Goal: Transaction & Acquisition: Purchase product/service

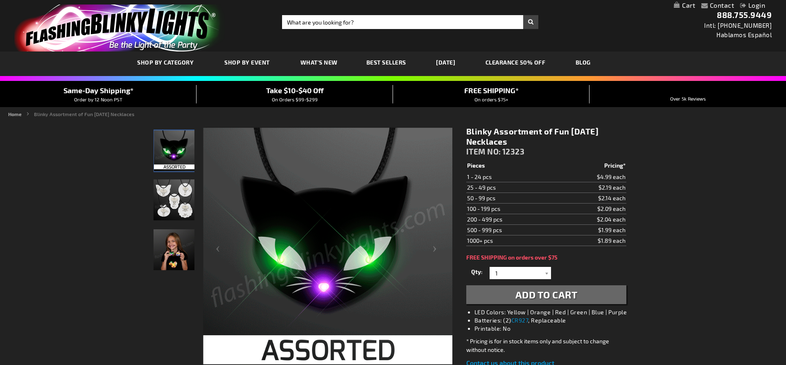
click at [0, 0] on div "POPUP Form" at bounding box center [0, 0] width 0 height 0
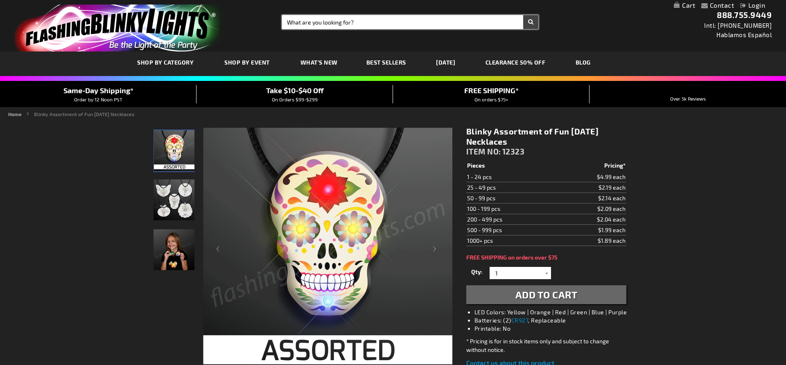
click at [372, 20] on input "Search" at bounding box center [410, 22] width 256 height 14
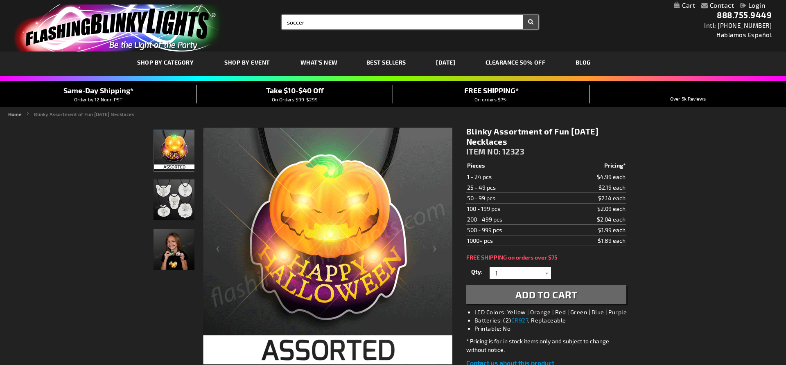
type input "soccer"
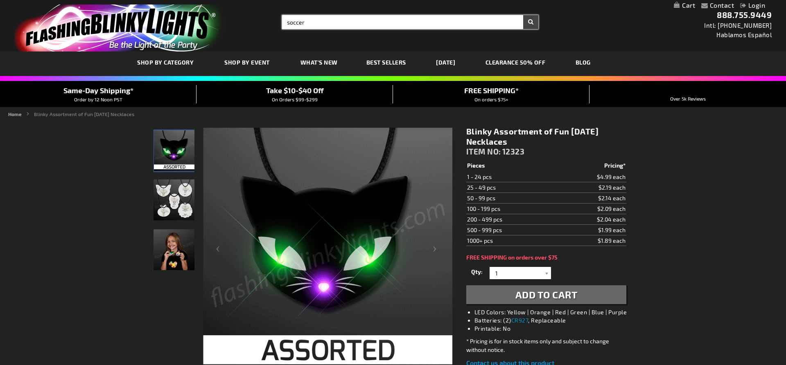
click at [523, 15] on button "Search" at bounding box center [530, 22] width 15 height 14
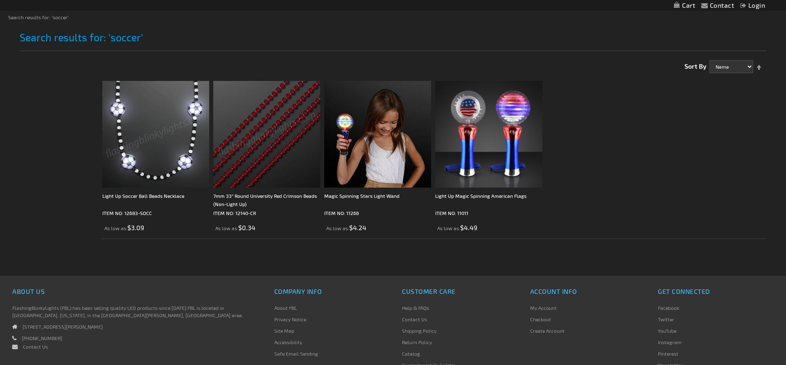
scroll to position [96, 0]
click at [161, 206] on div "Light Up Soccer Ball Beads Necklace" at bounding box center [155, 201] width 107 height 16
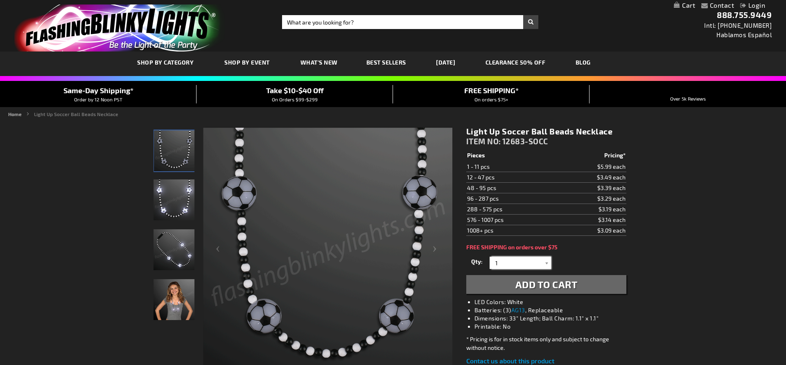
click at [537, 264] on input "1" at bounding box center [521, 263] width 59 height 12
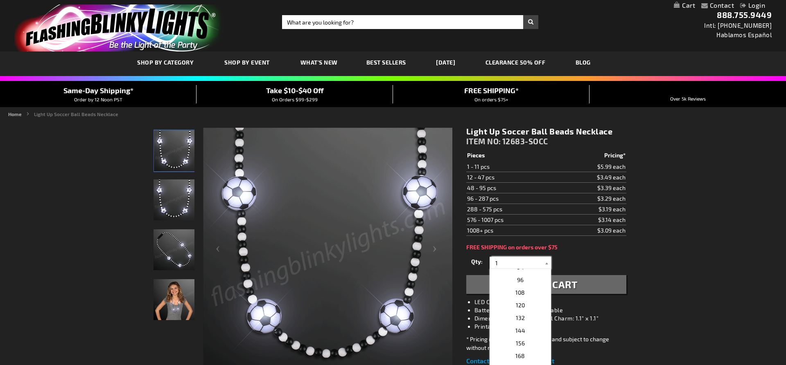
scroll to position [226, 0]
click at [524, 291] on p "108" at bounding box center [520, 290] width 61 height 13
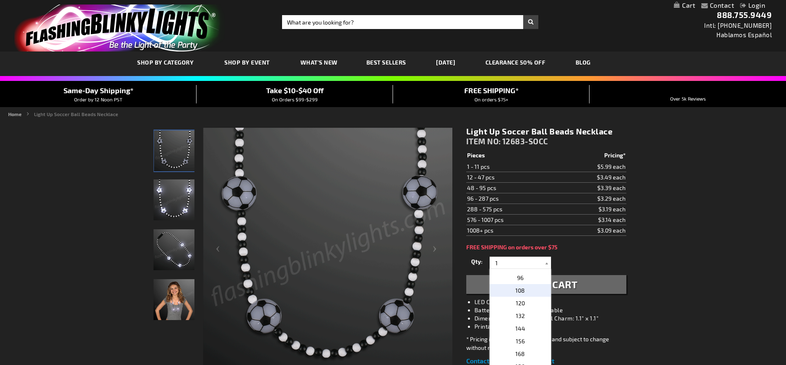
type input "108"
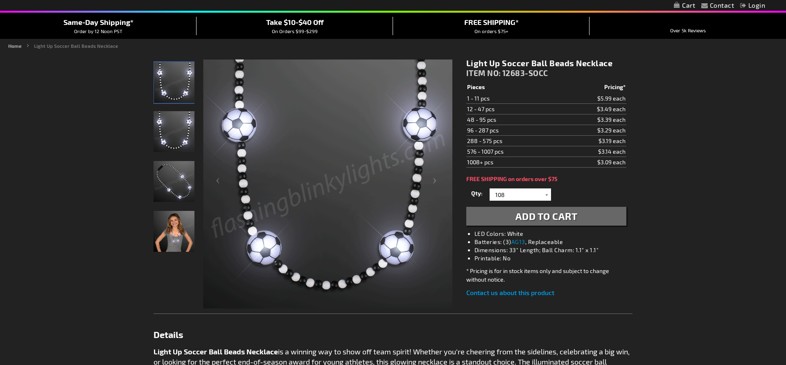
scroll to position [129, 0]
